Goal: Task Accomplishment & Management: Use online tool/utility

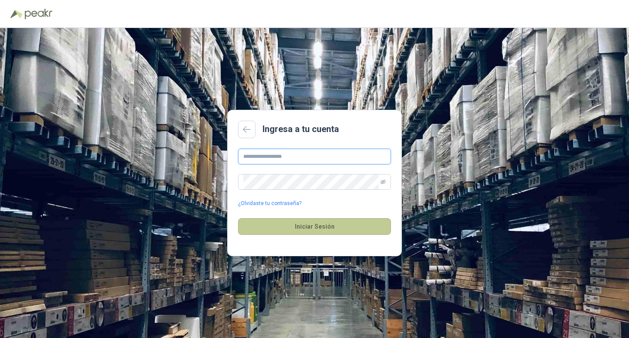
type input "**********"
click at [333, 225] on button "Iniciar Sesión" at bounding box center [314, 226] width 153 height 17
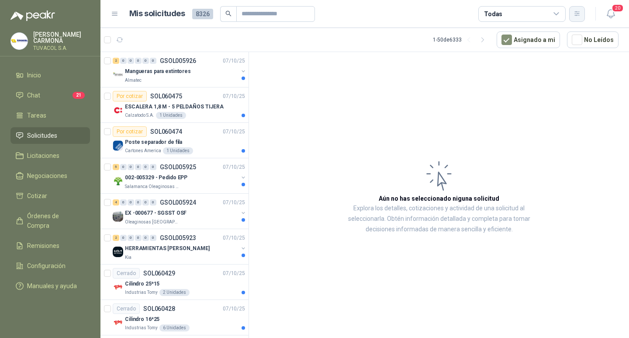
click at [579, 16] on icon "button" at bounding box center [577, 13] width 5 height 4
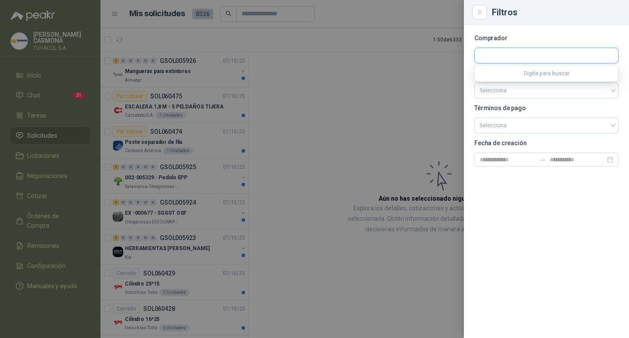
click at [532, 62] on input "text" at bounding box center [546, 55] width 143 height 15
type input "*********"
click at [534, 78] on span "Industrias Alimenticias El Trébol SA -" at bounding box center [531, 79] width 72 height 4
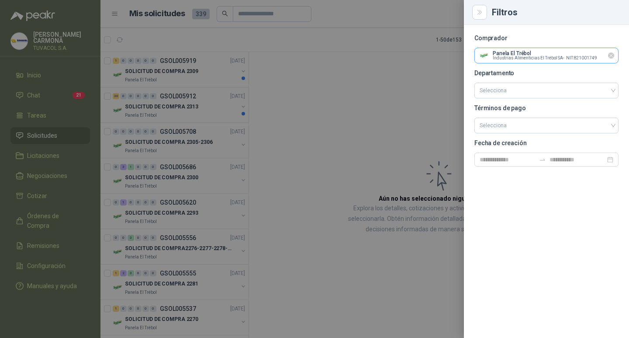
click at [524, 58] on input "text" at bounding box center [546, 55] width 143 height 15
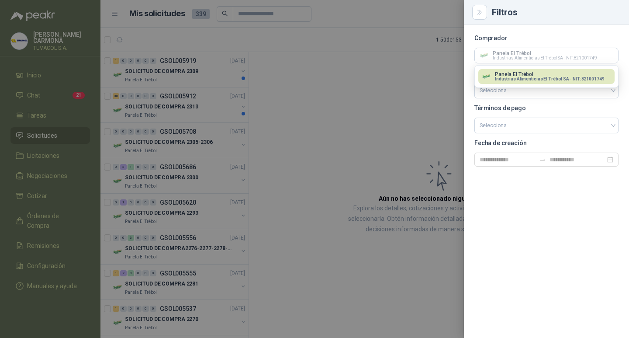
click at [409, 125] on div at bounding box center [314, 169] width 629 height 338
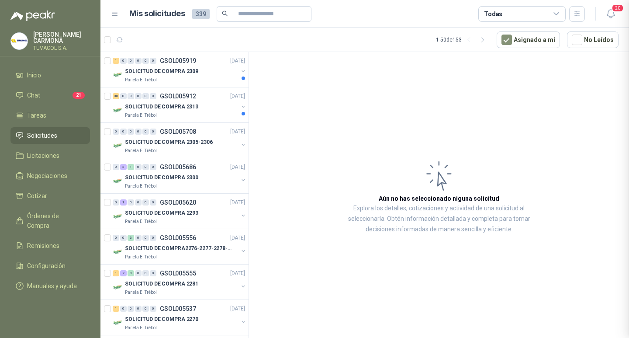
click at [194, 91] on div "30 0 0 0 0 0 GSOL005912 [DATE]" at bounding box center [180, 96] width 134 height 10
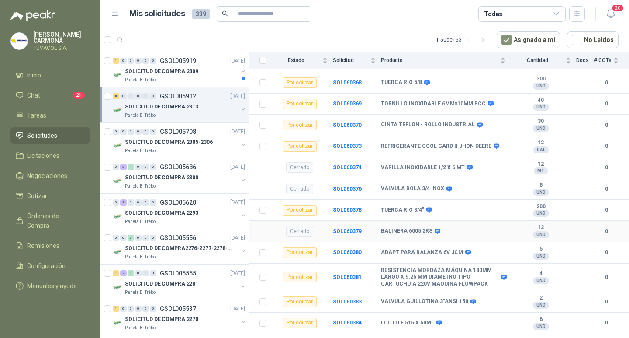
scroll to position [922, 0]
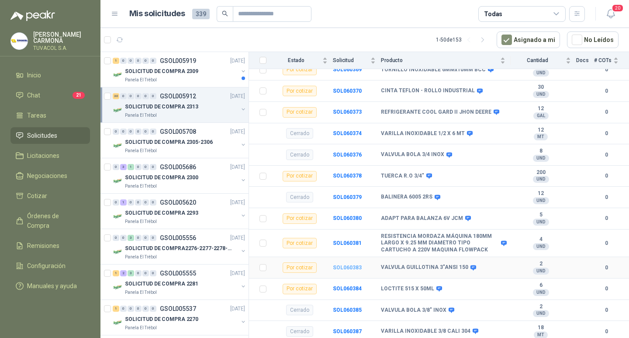
click at [344, 267] on b "SOL060383" at bounding box center [347, 267] width 29 height 6
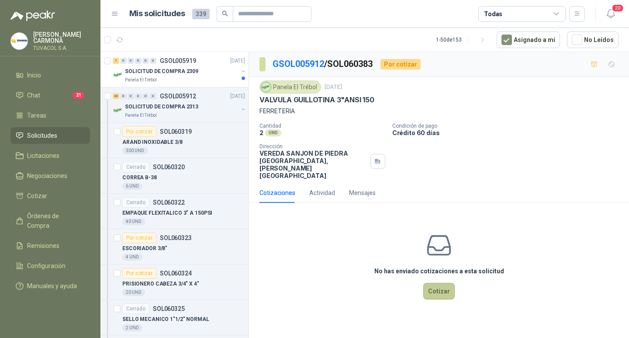
click at [442, 297] on button "Cotizar" at bounding box center [438, 291] width 31 height 17
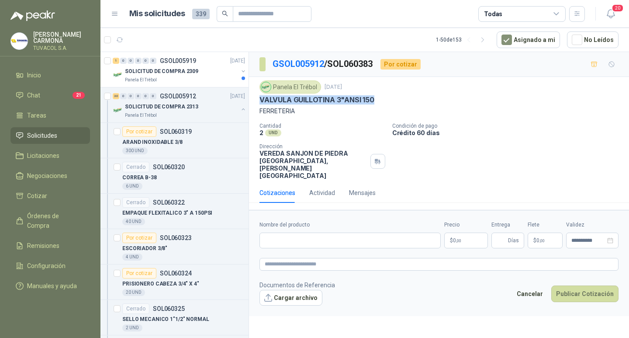
drag, startPoint x: 379, startPoint y: 98, endPoint x: 257, endPoint y: 99, distance: 121.5
click at [257, 99] on div "Panela El Trébol [DATE] VALVULA [MEDICAL_DATA] 3"ANSI 150 FERRETERIA Cantidad 2…" at bounding box center [439, 130] width 380 height 106
copy p "VALVULA GUILLOTINA 3"ANSI 150"
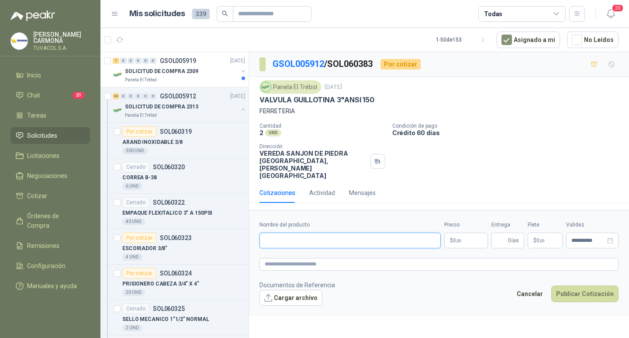
click at [365, 239] on input "Nombre del producto" at bounding box center [350, 240] width 181 height 16
click at [355, 248] on input "Nombre del producto" at bounding box center [350, 240] width 181 height 16
paste input "**********"
type input "**********"
click at [466, 243] on p "$ 0 ,00" at bounding box center [466, 240] width 44 height 16
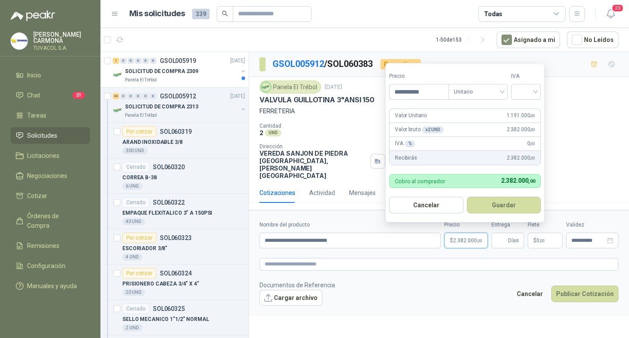
type input "**********"
click at [536, 93] on input "search" at bounding box center [525, 90] width 19 height 13
click at [528, 111] on div "19%" at bounding box center [528, 110] width 16 height 10
click at [516, 203] on button "Guardar" at bounding box center [505, 205] width 75 height 17
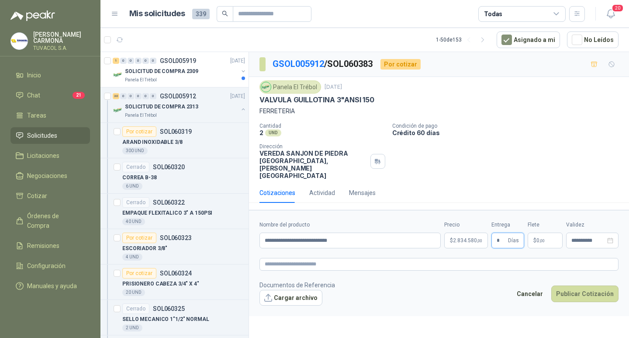
type input "*"
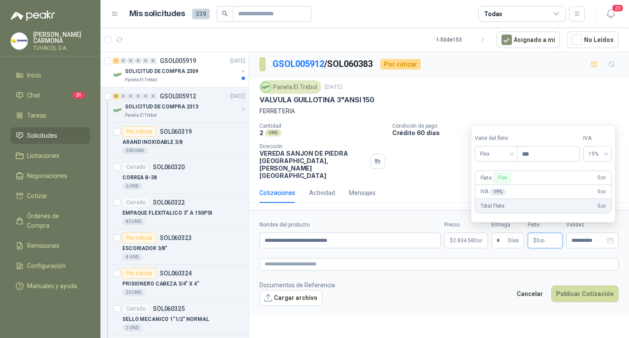
click at [498, 144] on div "Valor [PERSON_NAME] Flex" at bounding box center [496, 148] width 42 height 28
click at [496, 150] on span "Flex" at bounding box center [496, 153] width 32 height 13
click at [495, 188] on div "Incluido" at bounding box center [497, 186] width 30 height 10
click at [599, 294] on button "Publicar Cotización" at bounding box center [584, 293] width 67 height 17
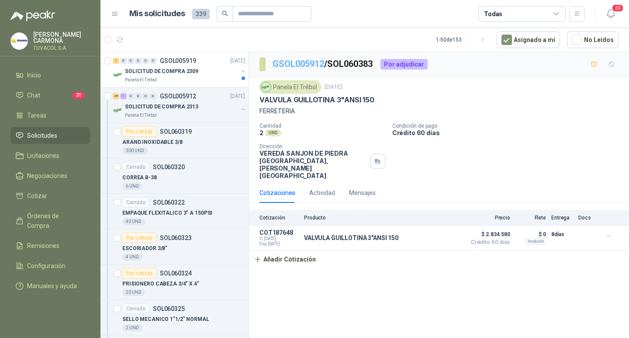
click at [305, 65] on link "GSOL005912" at bounding box center [299, 64] width 52 height 10
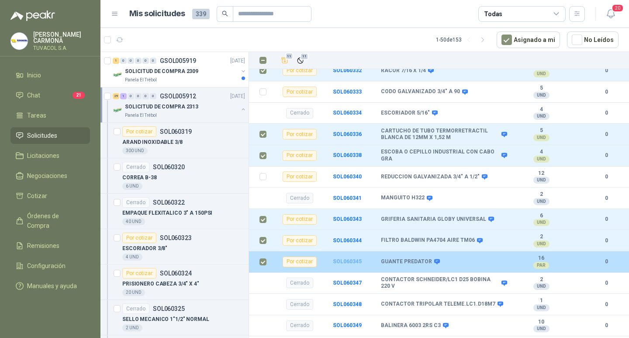
scroll to position [408, 0]
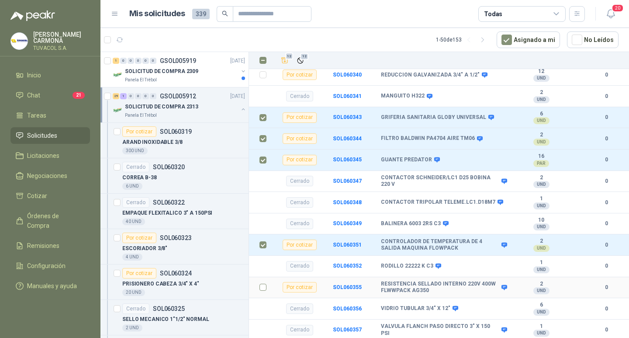
click at [263, 291] on label at bounding box center [263, 287] width 7 height 10
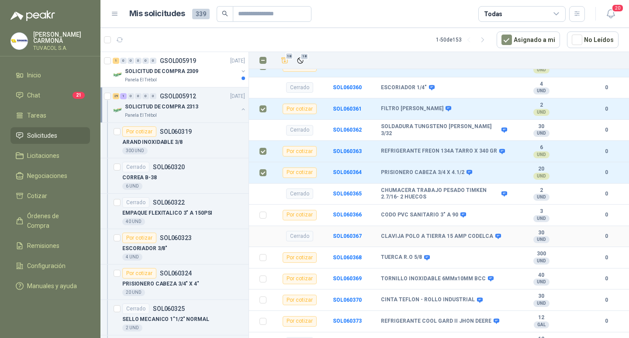
scroll to position [757, 0]
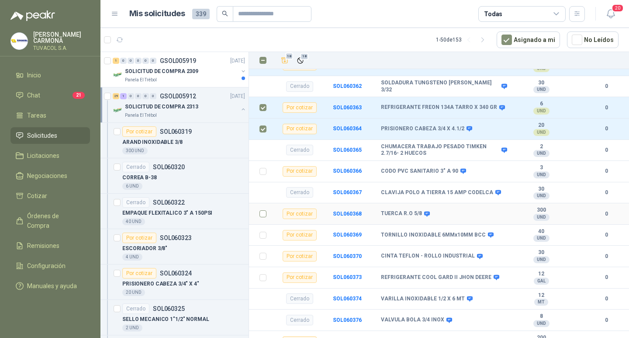
click at [267, 213] on td at bounding box center [260, 213] width 23 height 21
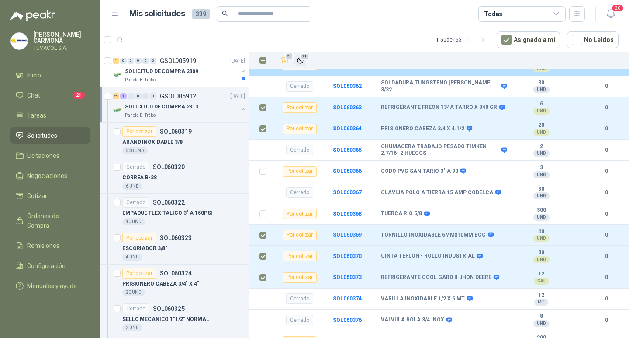
click at [301, 58] on span "21" at bounding box center [304, 56] width 8 height 7
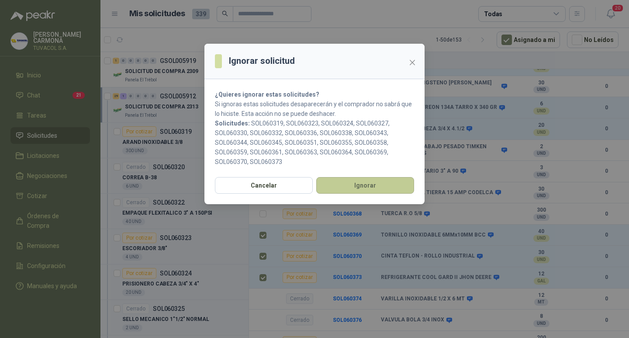
click at [382, 179] on button "Ignorar" at bounding box center [365, 185] width 98 height 17
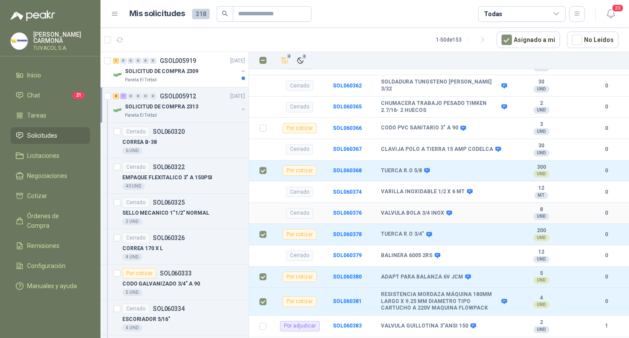
scroll to position [476, 0]
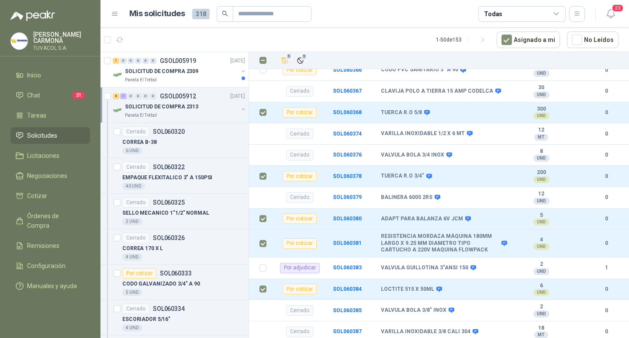
click at [300, 53] on th "5 5" at bounding box center [450, 60] width 357 height 17
click at [302, 56] on span "5" at bounding box center [305, 56] width 6 height 7
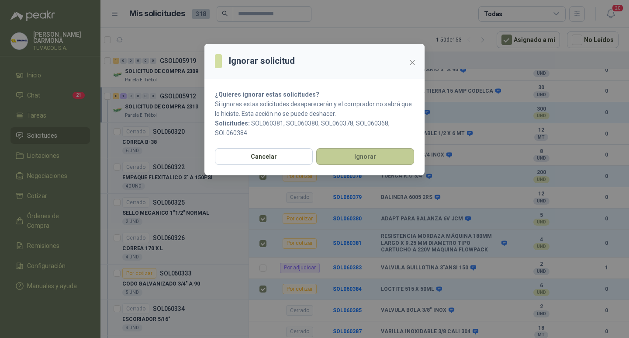
click at [380, 154] on button "Ignorar" at bounding box center [365, 156] width 98 height 17
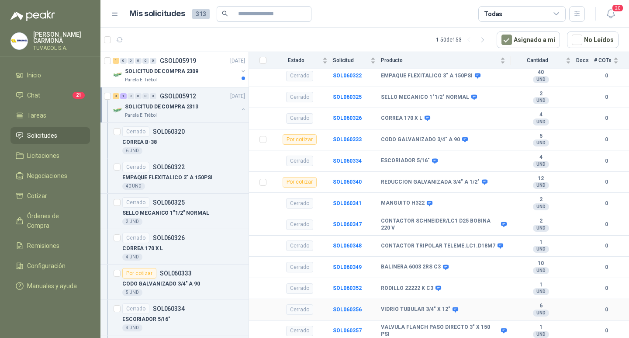
scroll to position [116, 0]
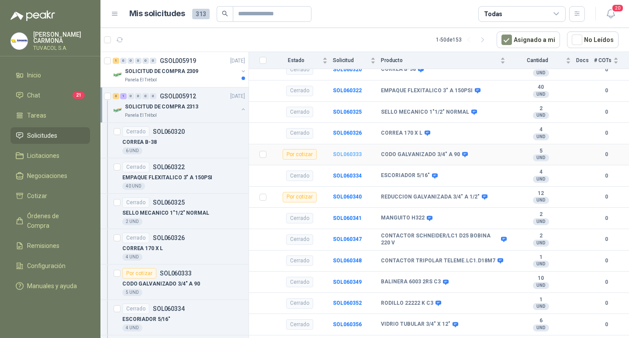
click at [359, 153] on b "SOL060333" at bounding box center [347, 154] width 29 height 6
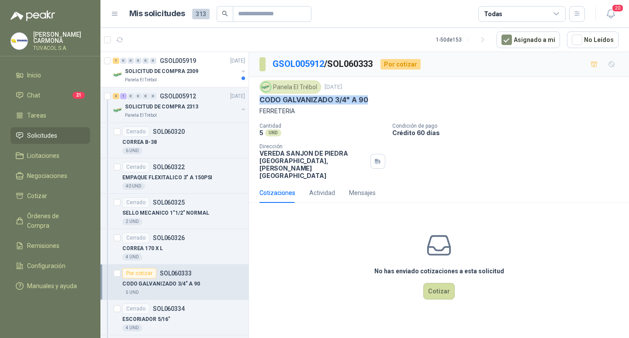
drag, startPoint x: 331, startPoint y: 101, endPoint x: 260, endPoint y: 101, distance: 70.4
click at [260, 101] on div "CODO GALVANIZADO 3/4" A 90" at bounding box center [439, 99] width 359 height 9
copy p "CODO GALVANIZADO 3/4" A 90"
click at [434, 296] on button "Cotizar" at bounding box center [438, 291] width 31 height 17
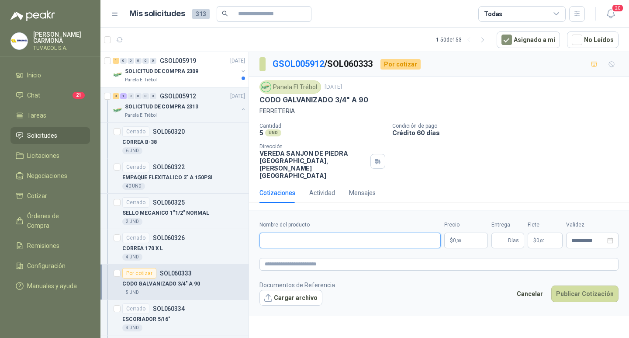
drag, startPoint x: 378, startPoint y: 243, endPoint x: 384, endPoint y: 245, distance: 6.3
click at [378, 243] on input "Nombre del producto" at bounding box center [350, 240] width 181 height 16
paste input "**********"
type input "**********"
click at [461, 243] on span ",00" at bounding box center [458, 240] width 5 height 5
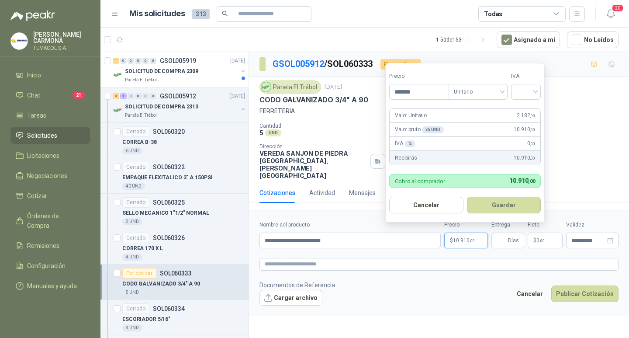
type input "*******"
click at [524, 95] on input "search" at bounding box center [525, 90] width 19 height 13
click at [527, 110] on div "19%" at bounding box center [528, 110] width 16 height 10
click at [488, 204] on button "Guardar" at bounding box center [505, 205] width 75 height 17
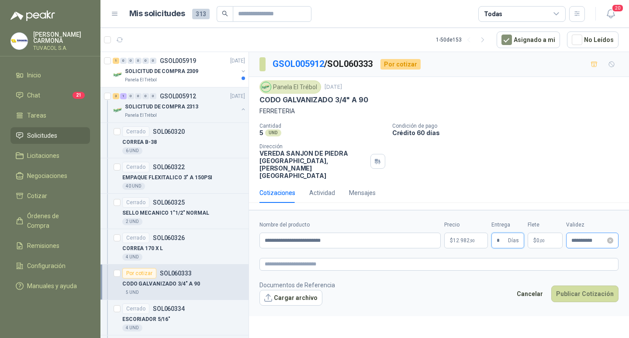
type input "*"
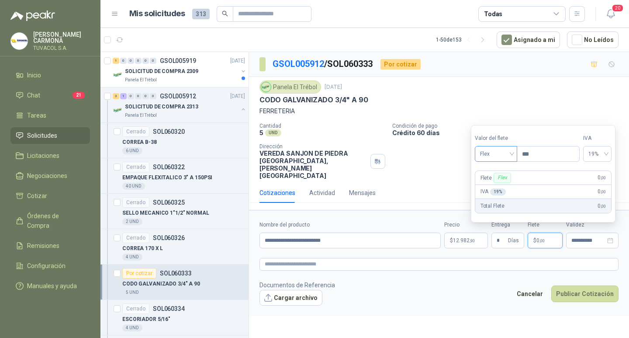
click at [504, 153] on span "Flex" at bounding box center [496, 153] width 32 height 13
click at [503, 183] on div "Incluido" at bounding box center [497, 186] width 30 height 10
click at [599, 296] on button "Publicar Cotización" at bounding box center [584, 293] width 67 height 17
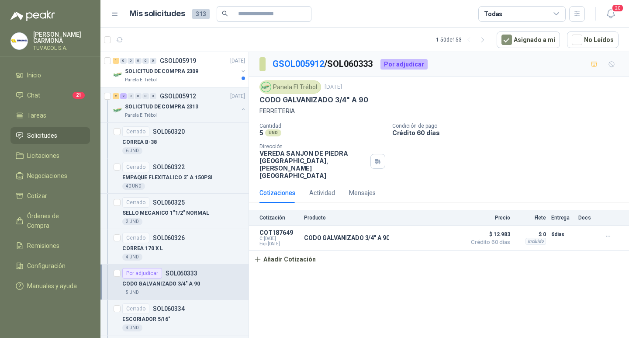
click at [295, 57] on p "GSOL005912 / SOL060333" at bounding box center [323, 64] width 101 height 14
click at [295, 62] on link "GSOL005912" at bounding box center [299, 64] width 52 height 10
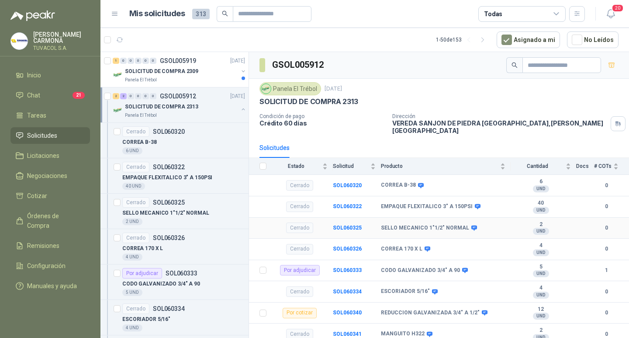
scroll to position [102, 0]
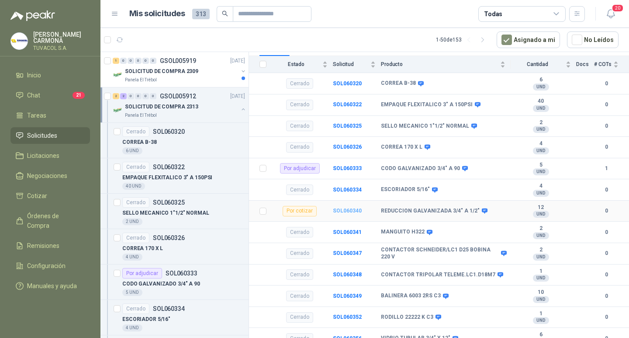
click at [337, 208] on b "SOL060340" at bounding box center [347, 211] width 29 height 6
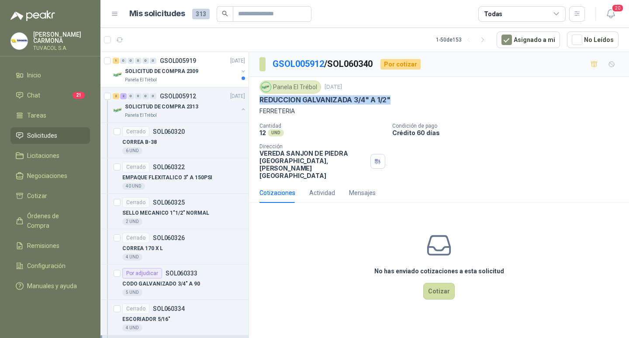
drag, startPoint x: 395, startPoint y: 99, endPoint x: 254, endPoint y: 95, distance: 140.8
click at [254, 95] on div "Panela El Trébol [DATE] REDUCCION GALVANIZADA 3/4" A 1/2" FERRETERIA Cantidad 1…" at bounding box center [439, 130] width 380 height 106
click at [445, 298] on button "Cotizar" at bounding box center [438, 291] width 31 height 17
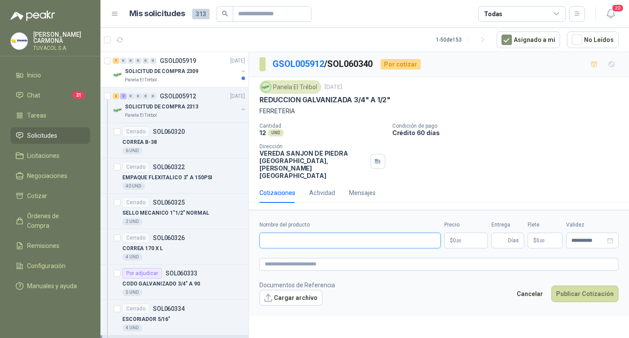
drag, startPoint x: 350, startPoint y: 246, endPoint x: 358, endPoint y: 246, distance: 8.3
click at [350, 246] on input "Nombre del producto" at bounding box center [350, 240] width 181 height 16
paste input "**********"
type input "**********"
click at [461, 243] on span ",00" at bounding box center [458, 240] width 5 height 5
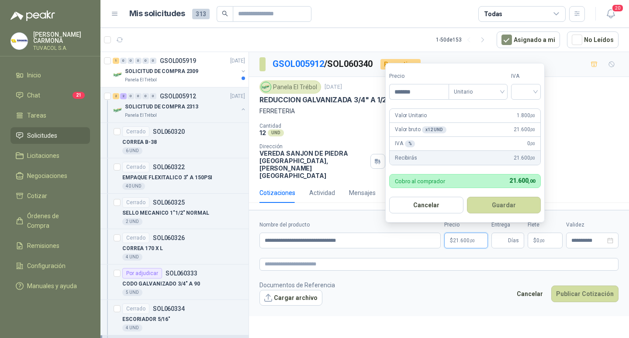
type input "*******"
click at [530, 92] on input "search" at bounding box center [525, 90] width 19 height 13
click at [531, 107] on div "19%" at bounding box center [528, 110] width 16 height 10
click at [518, 204] on button "Guardar" at bounding box center [505, 205] width 75 height 17
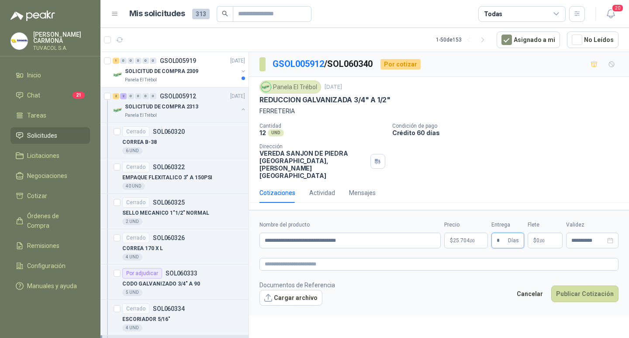
type input "*"
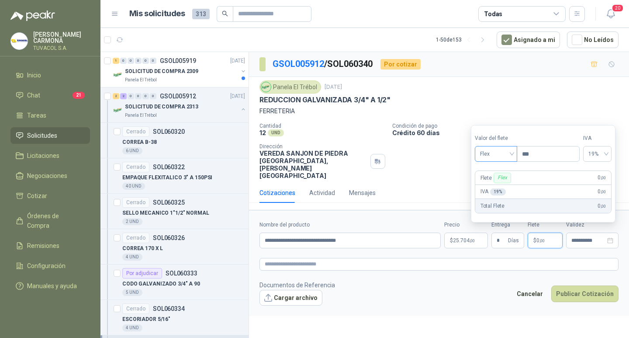
click at [499, 153] on span "Flex" at bounding box center [496, 153] width 32 height 13
click at [503, 187] on div "Incluido" at bounding box center [497, 186] width 30 height 10
click at [594, 294] on button "Publicar Cotización" at bounding box center [584, 293] width 67 height 17
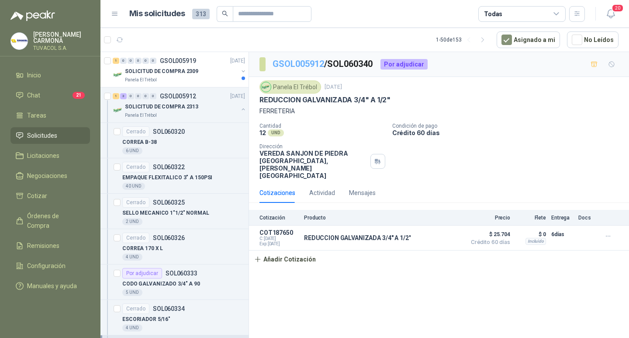
click at [293, 63] on link "GSOL005912" at bounding box center [299, 64] width 52 height 10
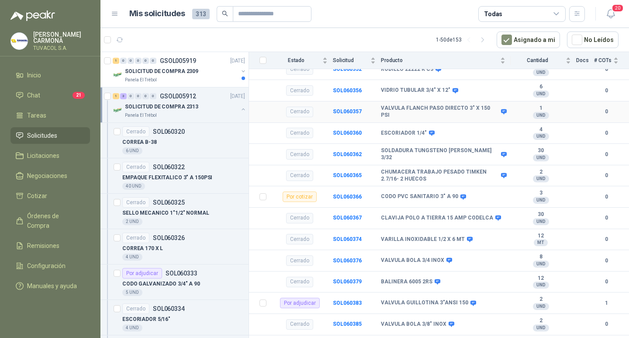
scroll to position [364, 0]
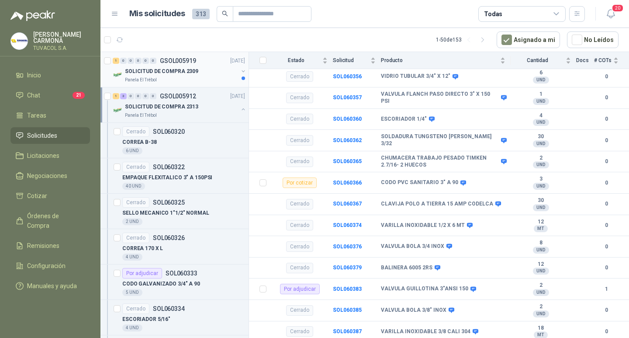
click at [193, 66] on div "SOLICITUD DE COMPRA 2309" at bounding box center [181, 71] width 113 height 10
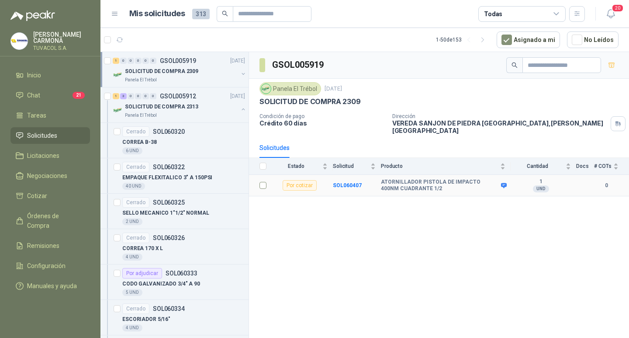
click at [267, 184] on td at bounding box center [260, 185] width 23 height 21
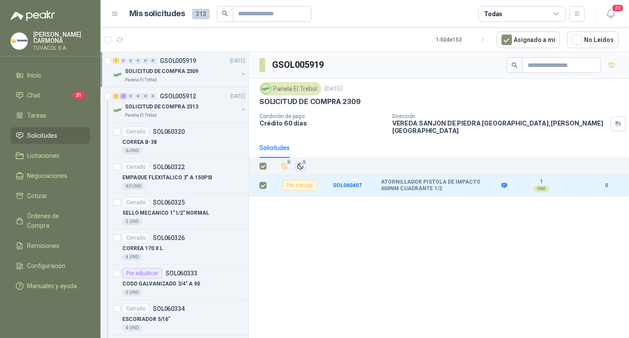
click at [302, 161] on span "1" at bounding box center [305, 162] width 6 height 7
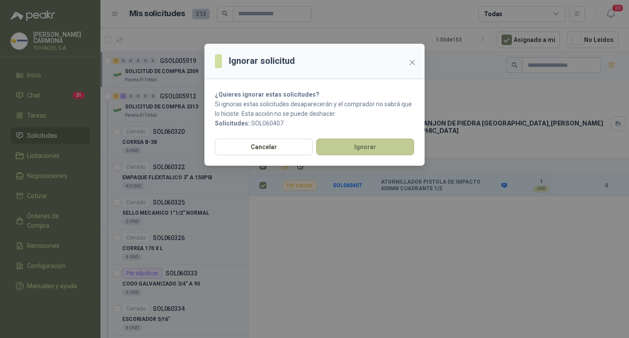
click at [378, 146] on button "Ignorar" at bounding box center [365, 147] width 98 height 17
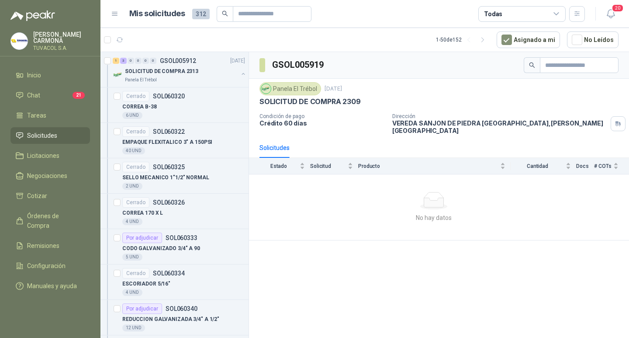
click at [76, 45] on p "TUVACOL S.A." at bounding box center [61, 47] width 57 height 5
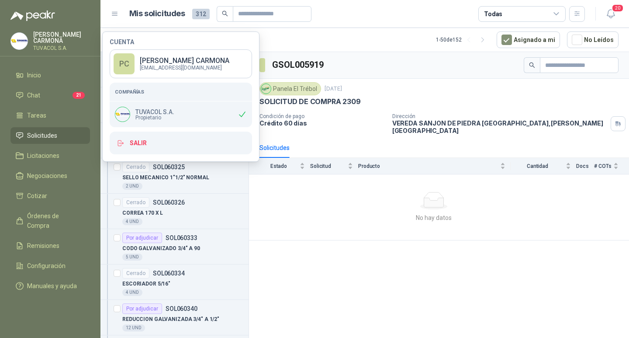
click at [181, 155] on div "Cuenta PC [PERSON_NAME] [EMAIL_ADDRESS][DOMAIN_NAME] Compañías TUVACOL S.A. Pro…" at bounding box center [180, 96] width 157 height 130
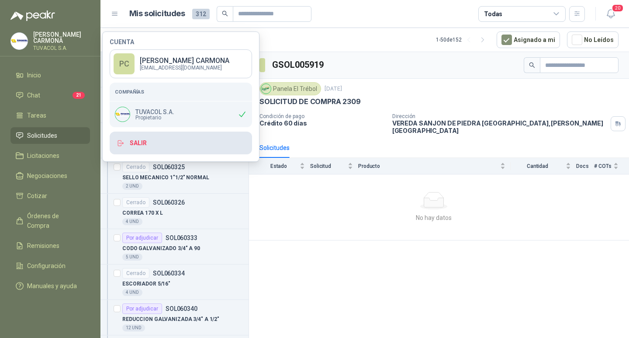
click at [199, 148] on button "Salir" at bounding box center [181, 143] width 142 height 23
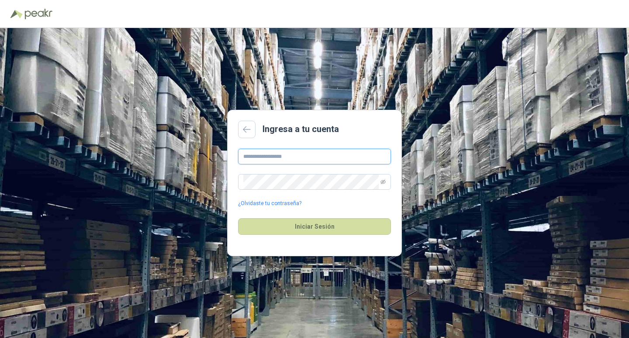
type input "**********"
